Goal: Information Seeking & Learning: Learn about a topic

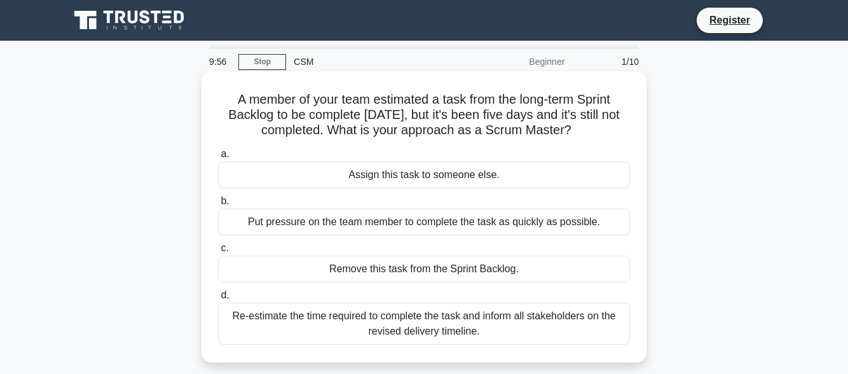
click at [364, 172] on div "Assign this task to someone else." at bounding box center [424, 175] width 412 height 27
click at [218, 158] on input "a. Assign this task to someone else." at bounding box center [218, 154] width 0 height 8
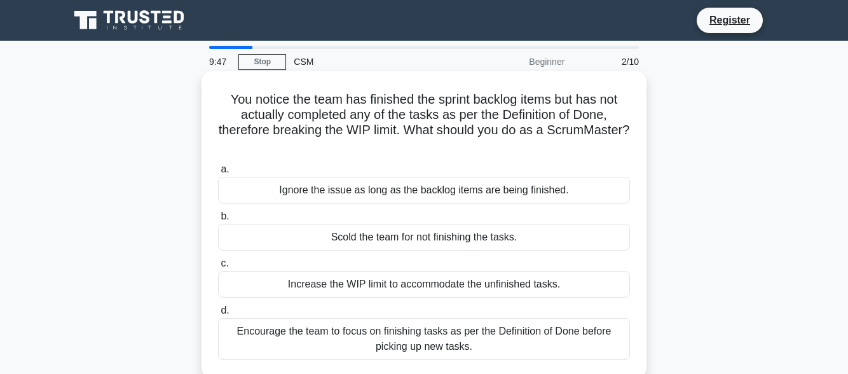
click at [398, 244] on div "Scold the team for not finishing the tasks." at bounding box center [424, 237] width 412 height 27
click at [218, 221] on input "b. Scold the team for not finishing the tasks." at bounding box center [218, 216] width 0 height 8
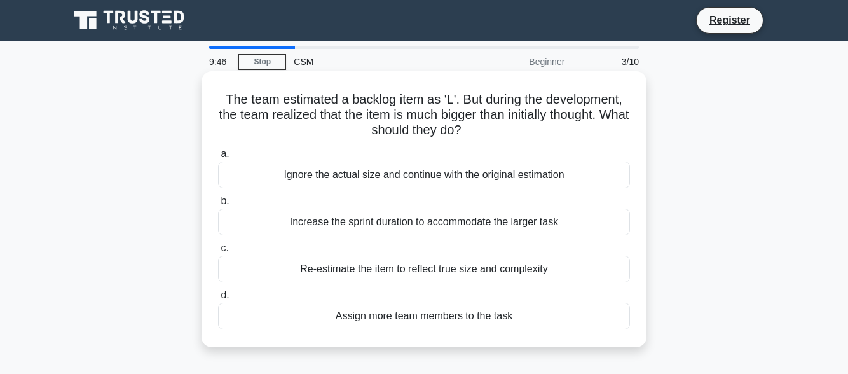
click at [443, 309] on div "Assign more team members to the task" at bounding box center [424, 316] width 412 height 27
click at [218, 300] on input "d. Assign more team members to the task" at bounding box center [218, 295] width 0 height 8
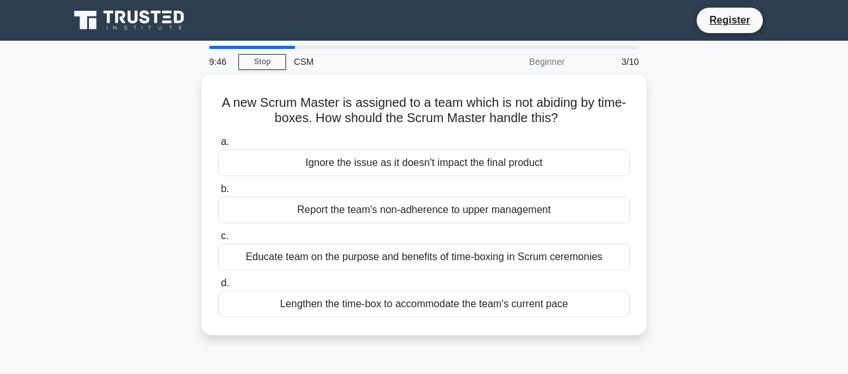
click at [443, 309] on div "Lengthen the time-box to accommodate the team's current pace" at bounding box center [424, 304] width 412 height 27
click at [218, 287] on input "d. Lengthen the time-box to accommodate the team's current pace" at bounding box center [218, 283] width 0 height 8
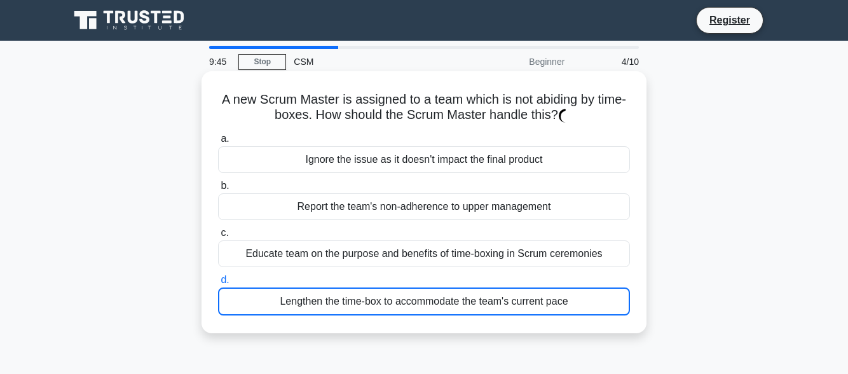
click at [443, 309] on div "Lengthen the time-box to accommodate the team's current pace" at bounding box center [424, 301] width 412 height 28
click at [218, 284] on input "d. Lengthen the time-box to accommodate the team's current pace" at bounding box center [218, 280] width 0 height 8
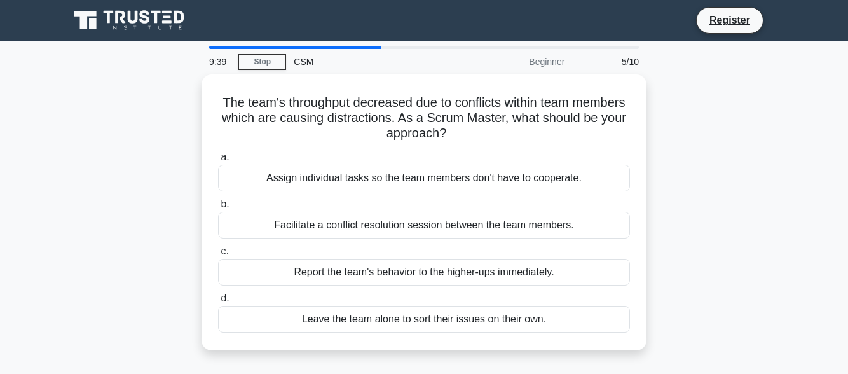
click at [555, 64] on div "Beginner" at bounding box center [516, 61] width 111 height 25
click at [553, 66] on div "Beginner" at bounding box center [516, 61] width 111 height 25
click at [544, 67] on div "Beginner" at bounding box center [516, 61] width 111 height 25
click at [543, 67] on div "Beginner" at bounding box center [516, 61] width 111 height 25
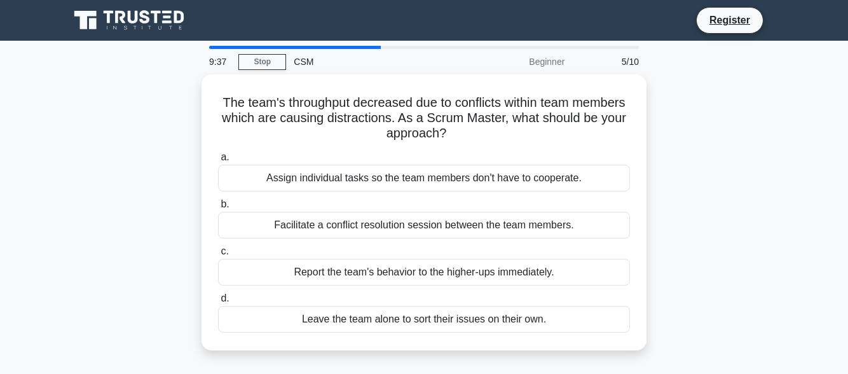
click at [542, 66] on div "Beginner" at bounding box center [516, 61] width 111 height 25
click at [267, 58] on link "Stop" at bounding box center [263, 62] width 48 height 16
